Goal: Transaction & Acquisition: Book appointment/travel/reservation

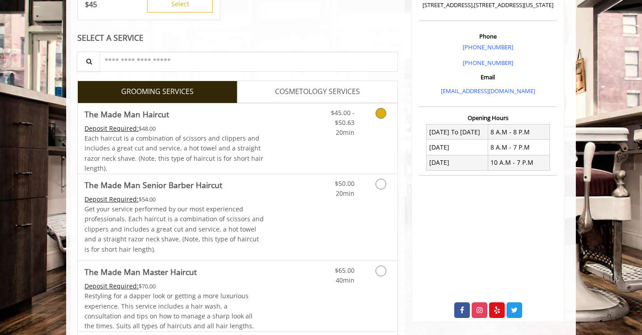
scroll to position [237, 0]
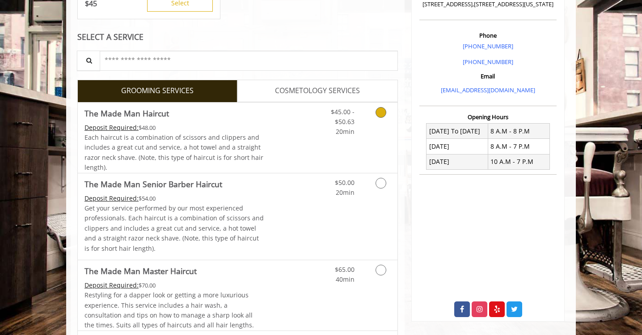
click at [238, 136] on span "Each haircut is a combination of scissors and clippers and includes a great cut…" at bounding box center [174, 152] width 179 height 38
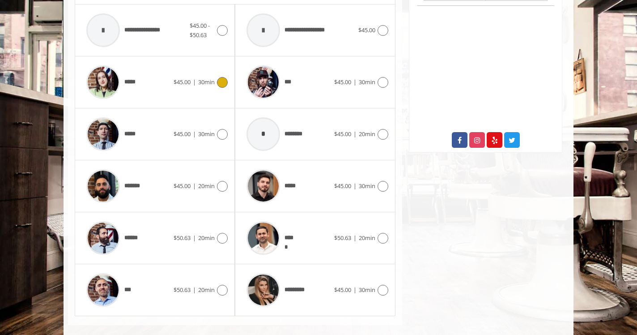
scroll to position [418, 0]
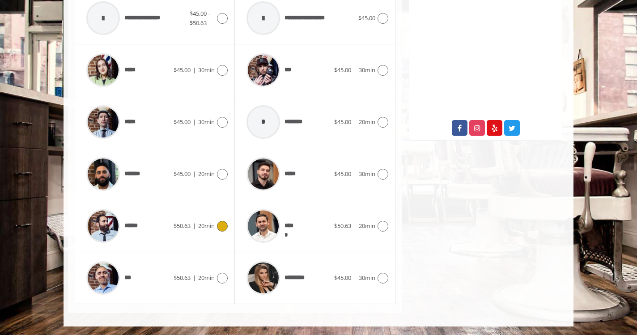
click at [100, 225] on img at bounding box center [103, 226] width 34 height 34
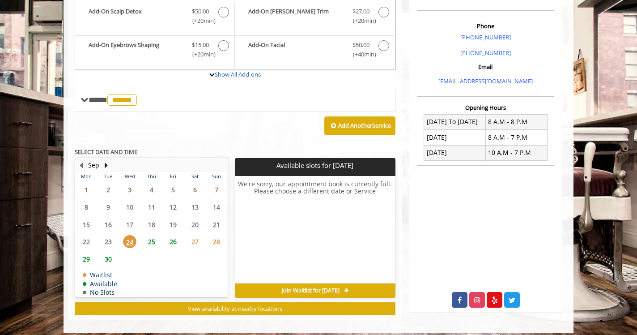
scroll to position [250, 0]
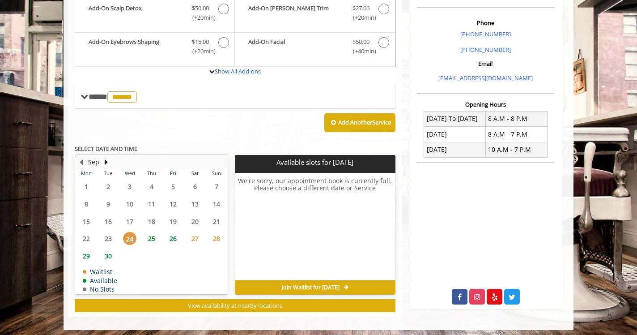
click at [173, 237] on span "26" at bounding box center [172, 238] width 13 height 13
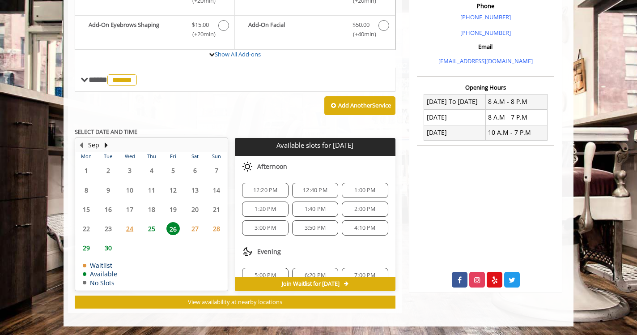
scroll to position [89, 0]
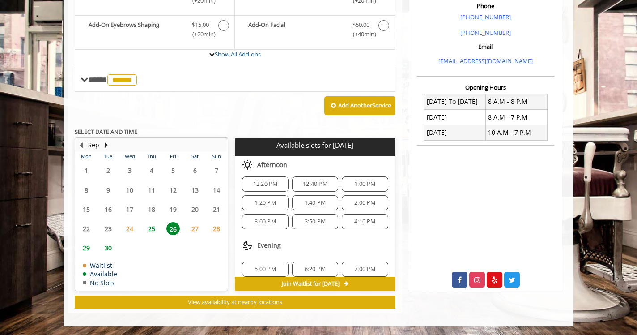
click at [354, 220] on span "4:10 PM" at bounding box center [364, 221] width 21 height 7
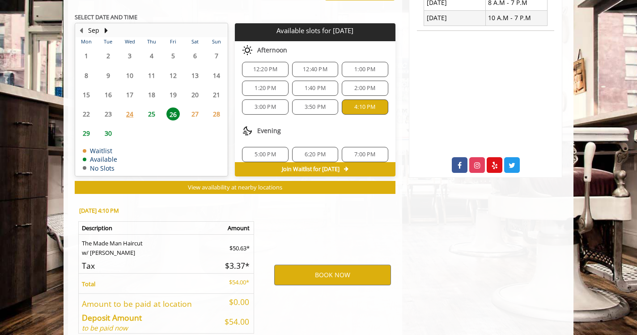
scroll to position [428, 0]
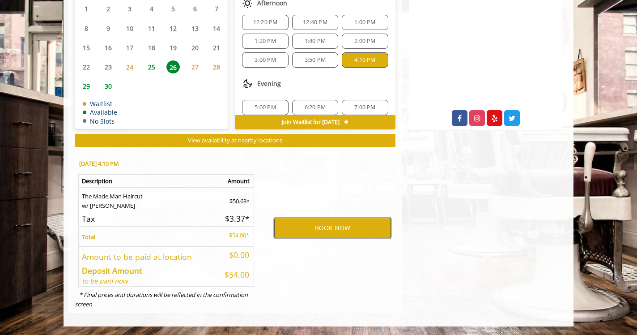
click at [339, 229] on button "BOOK NOW" at bounding box center [332, 227] width 117 height 21
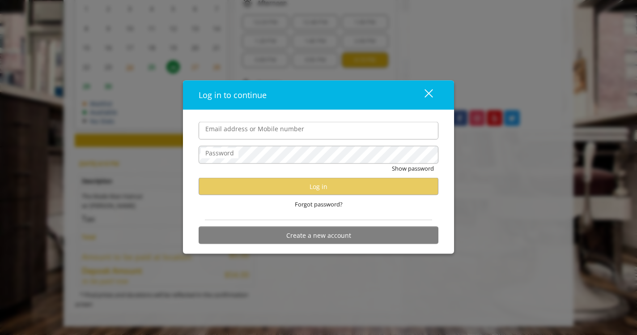
click at [311, 135] on input "Email address or Mobile number" at bounding box center [319, 131] width 240 height 18
type input "**********"
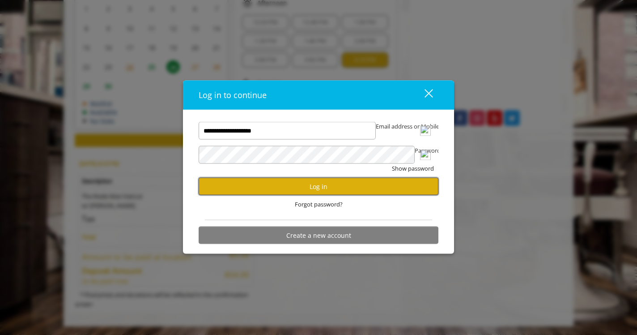
click at [303, 188] on button "Log in" at bounding box center [319, 186] width 240 height 17
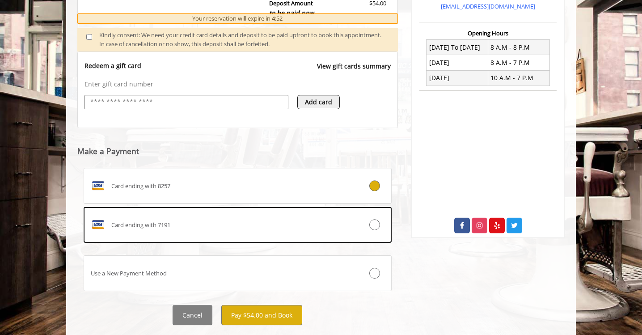
scroll to position [343, 0]
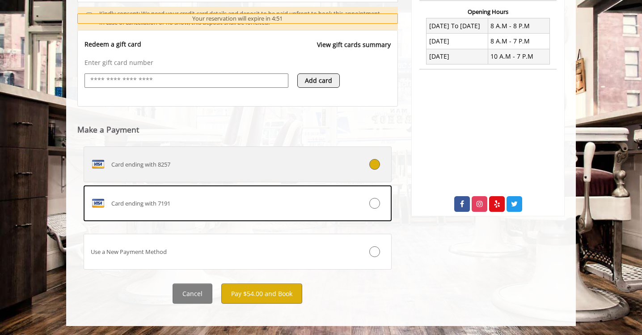
click at [152, 174] on label "Card ending with 8257" at bounding box center [238, 164] width 308 height 36
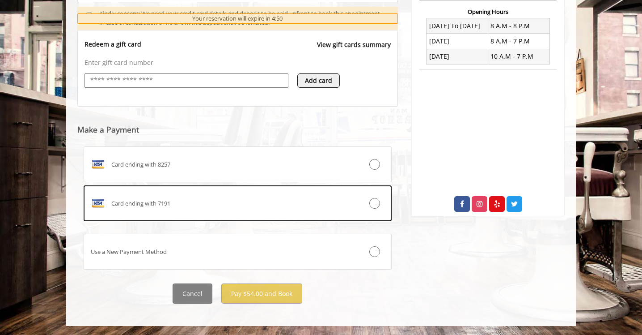
scroll to position [284, 0]
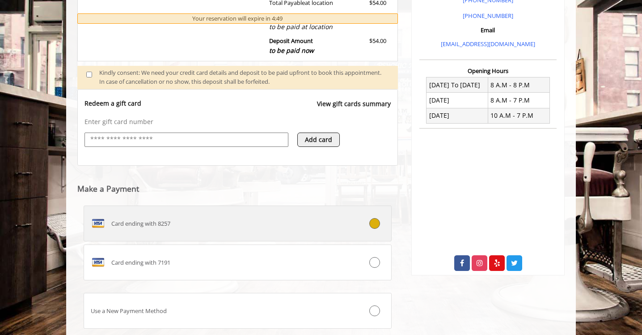
click at [163, 229] on div "Card ending with 8257" at bounding box center [212, 223] width 256 height 14
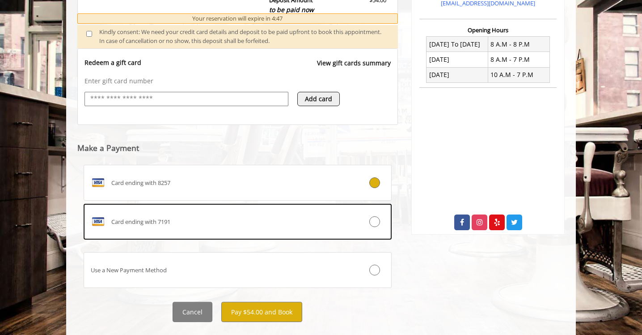
scroll to position [343, 0]
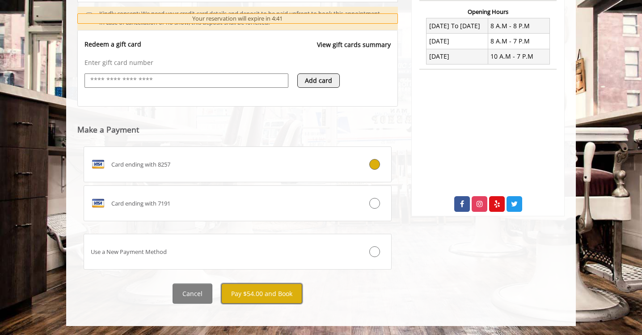
click at [243, 293] on button "Pay $54.00 and Book" at bounding box center [261, 293] width 81 height 20
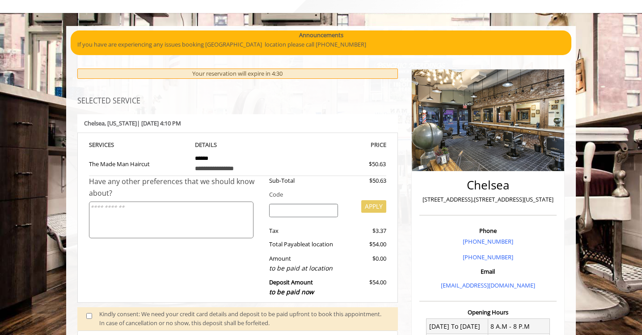
scroll to position [48, 0]
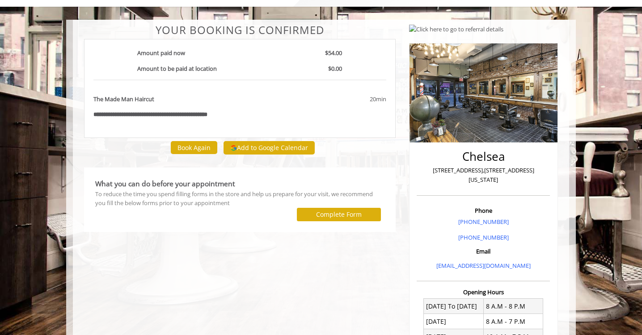
scroll to position [50, 0]
